Goal: Navigation & Orientation: Find specific page/section

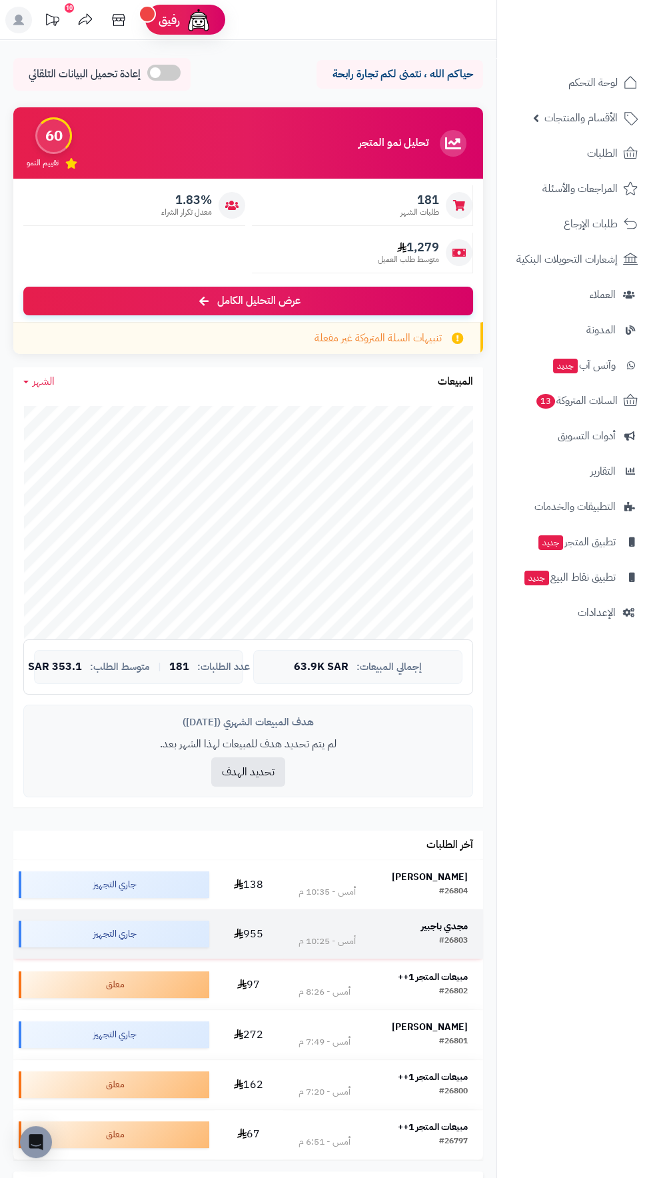
click at [440, 932] on strong "مجدي باجبير" at bounding box center [444, 926] width 47 height 14
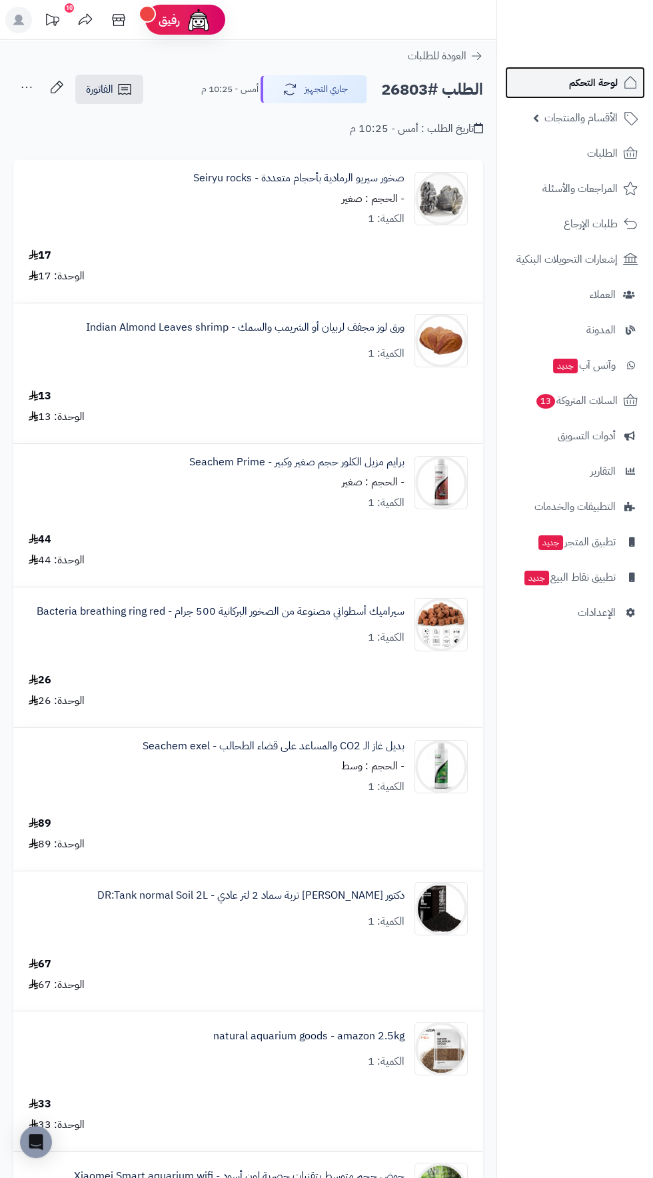
click at [597, 78] on span "لوحة التحكم" at bounding box center [593, 82] width 49 height 19
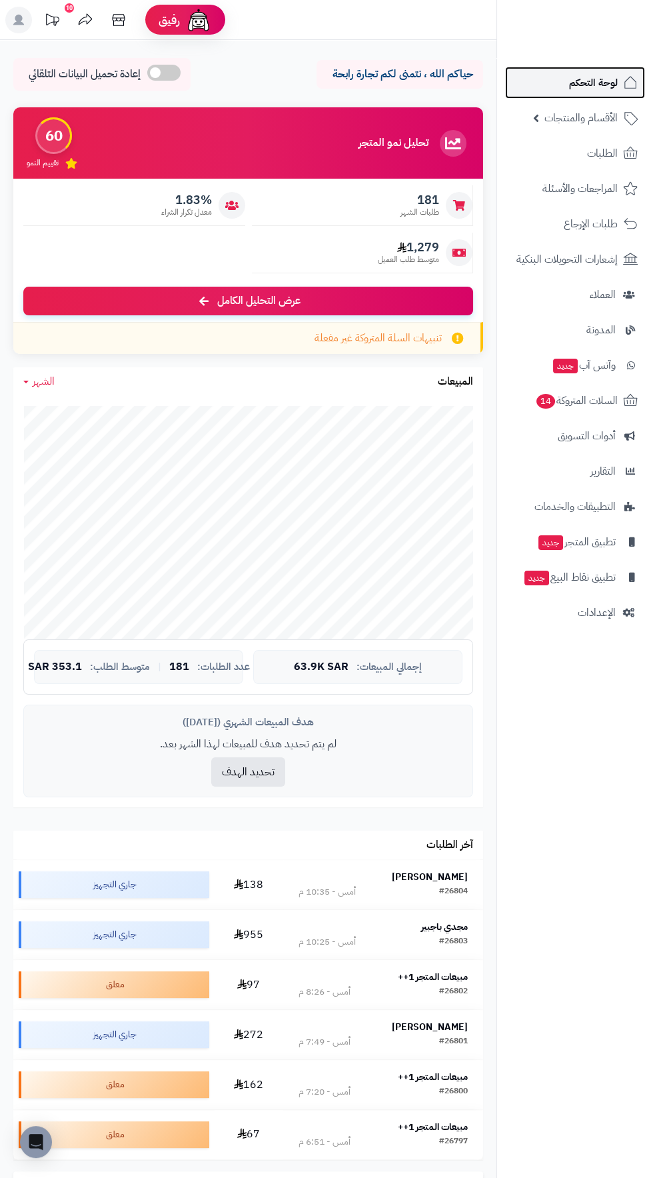
click at [589, 77] on span "لوحة التحكم" at bounding box center [593, 82] width 49 height 19
